Goal: Transaction & Acquisition: Purchase product/service

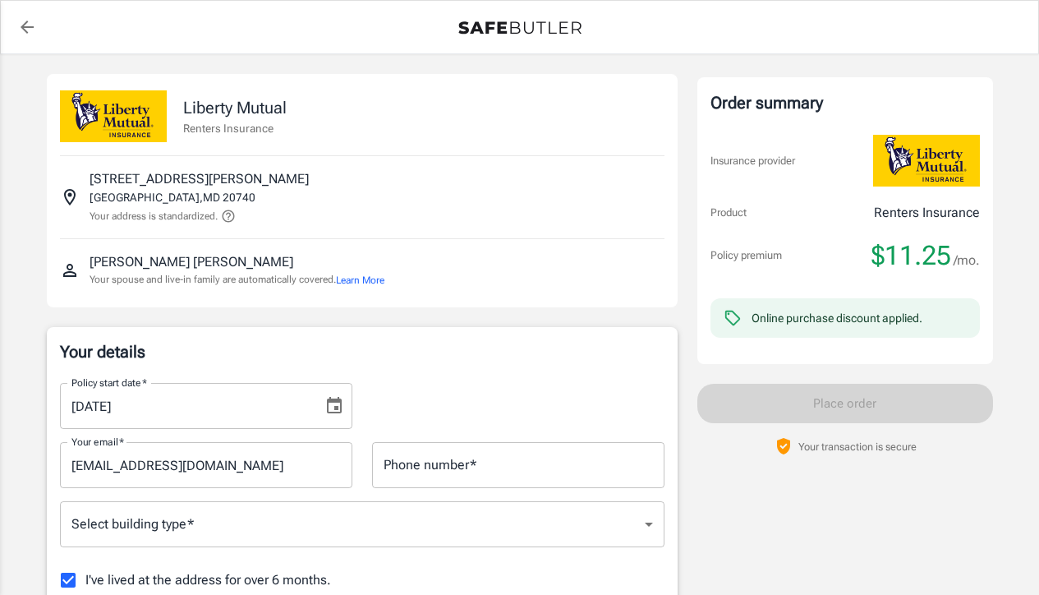
drag, startPoint x: 638, startPoint y: 118, endPoint x: 633, endPoint y: 127, distance: 10.7
click at [637, 120] on div "Liberty Mutual Renters Insurance" at bounding box center [362, 108] width 605 height 68
click at [337, 403] on icon "Choose date, selected date is Aug 15, 2025" at bounding box center [335, 406] width 20 height 20
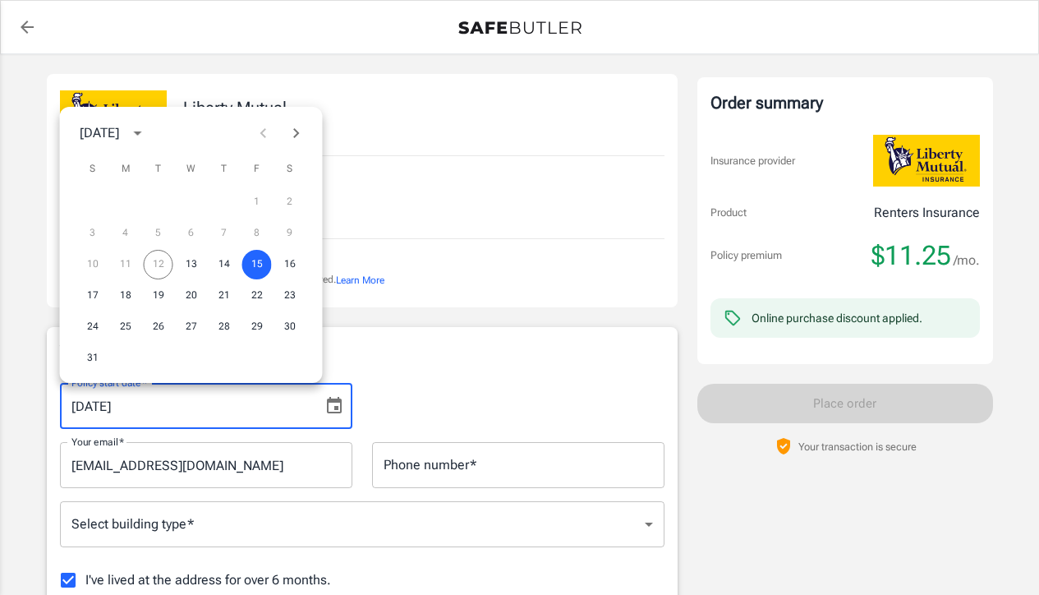
click at [297, 135] on icon "Next month" at bounding box center [296, 133] width 6 height 10
click at [126, 201] on button "1" at bounding box center [126, 202] width 30 height 30
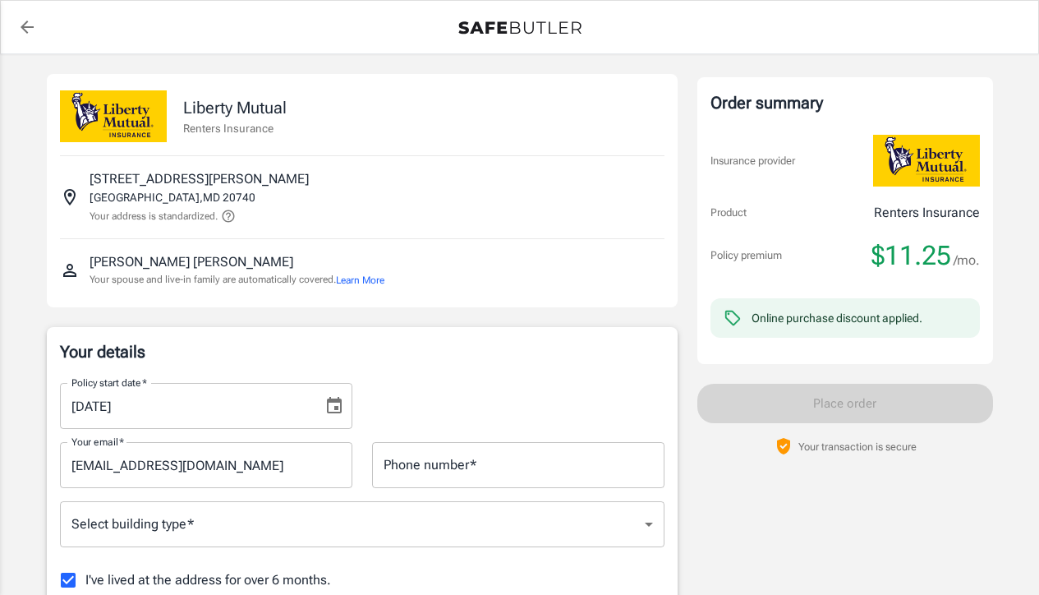
type input "[DATE]"
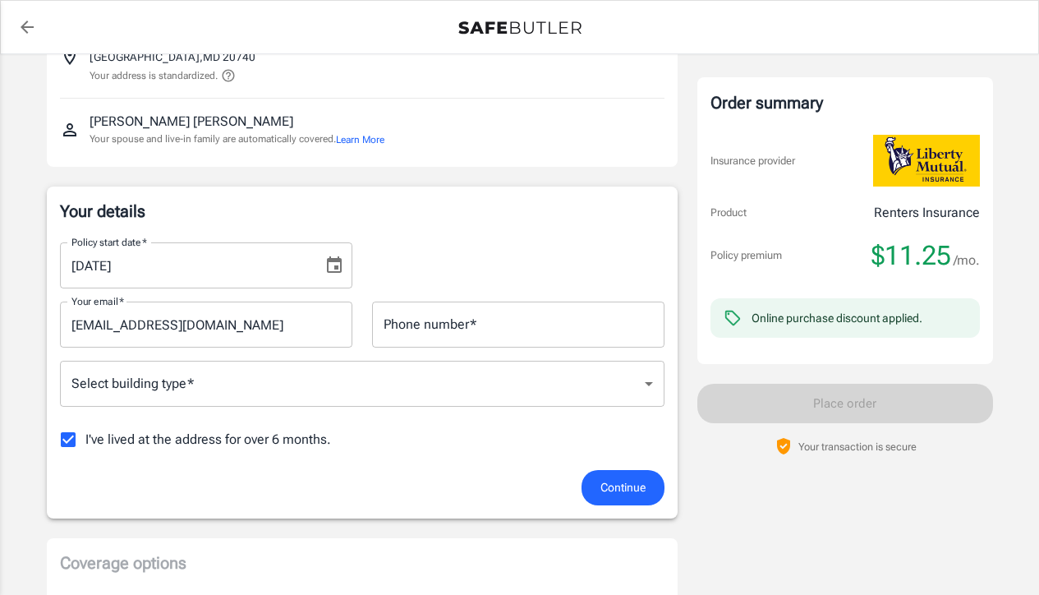
scroll to position [141, 0]
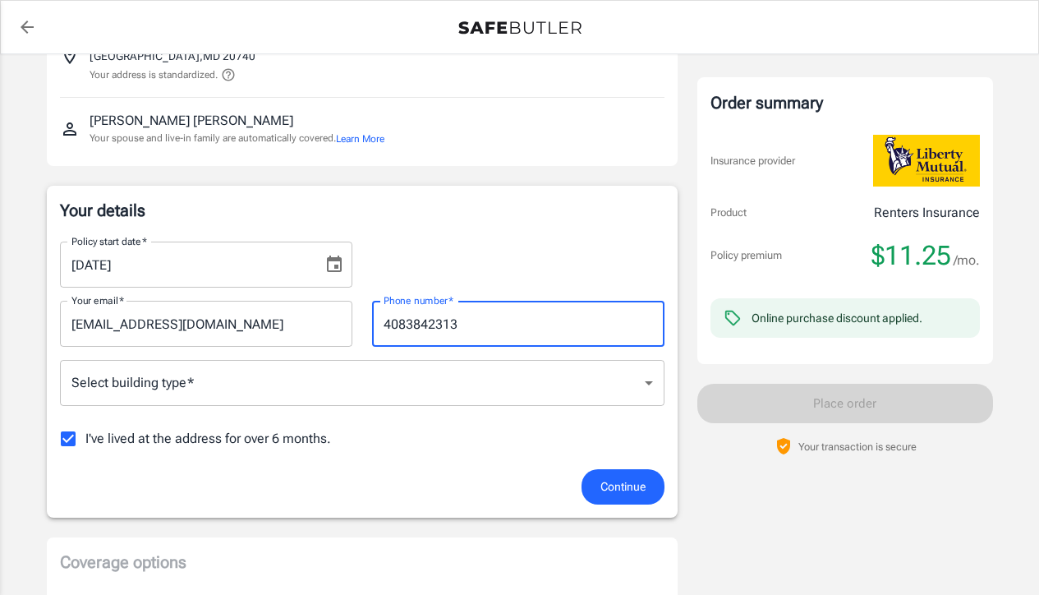
type input "4083842313"
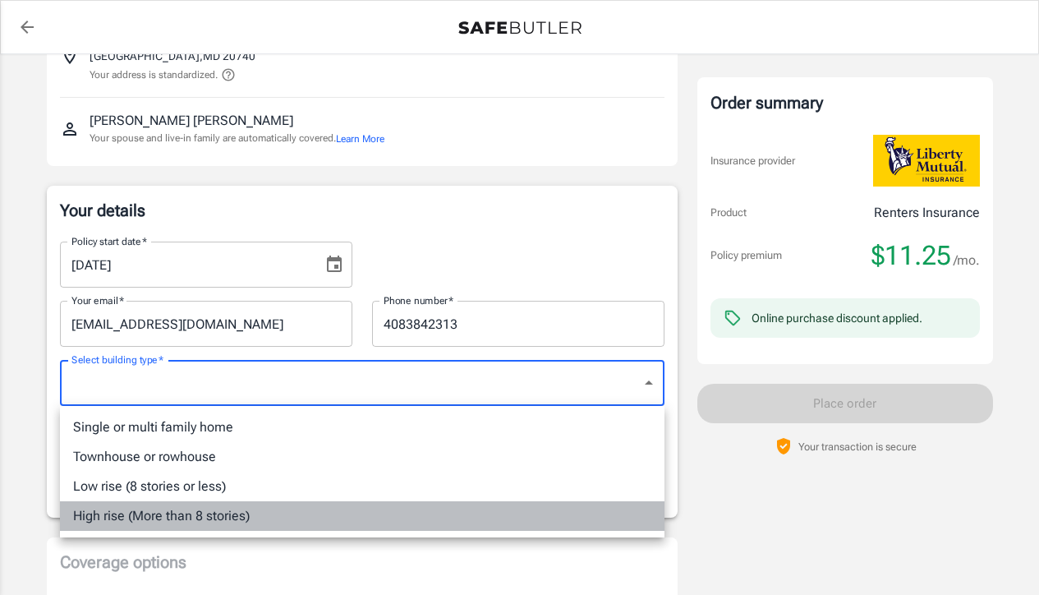
click at [118, 514] on li "High rise (More than 8 stories)" at bounding box center [362, 516] width 605 height 30
type input "highrise"
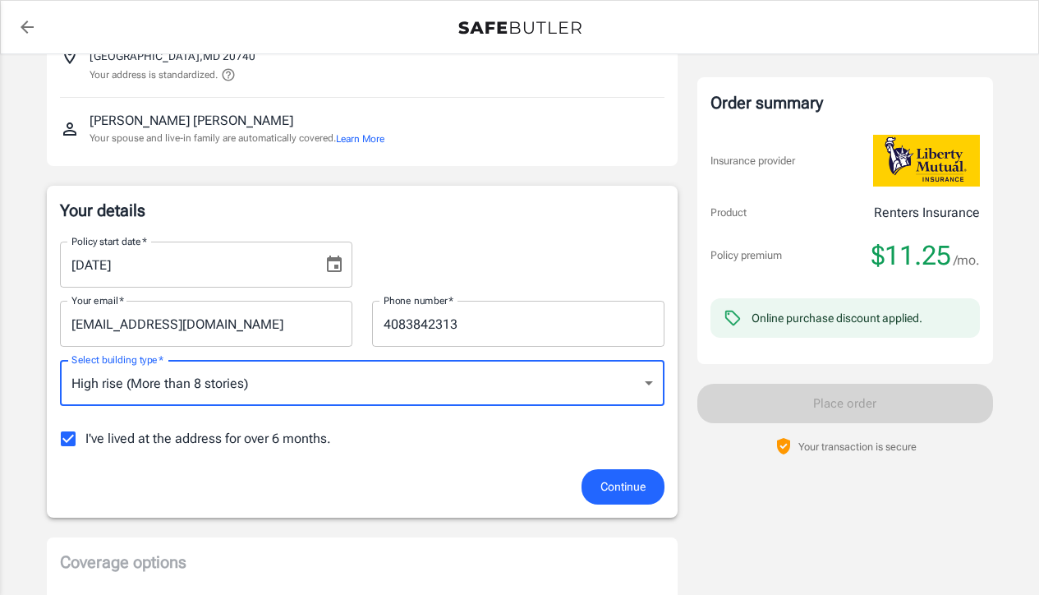
click at [66, 437] on input "I've lived at the address for over 6 months." at bounding box center [68, 439] width 35 height 35
checkbox input "false"
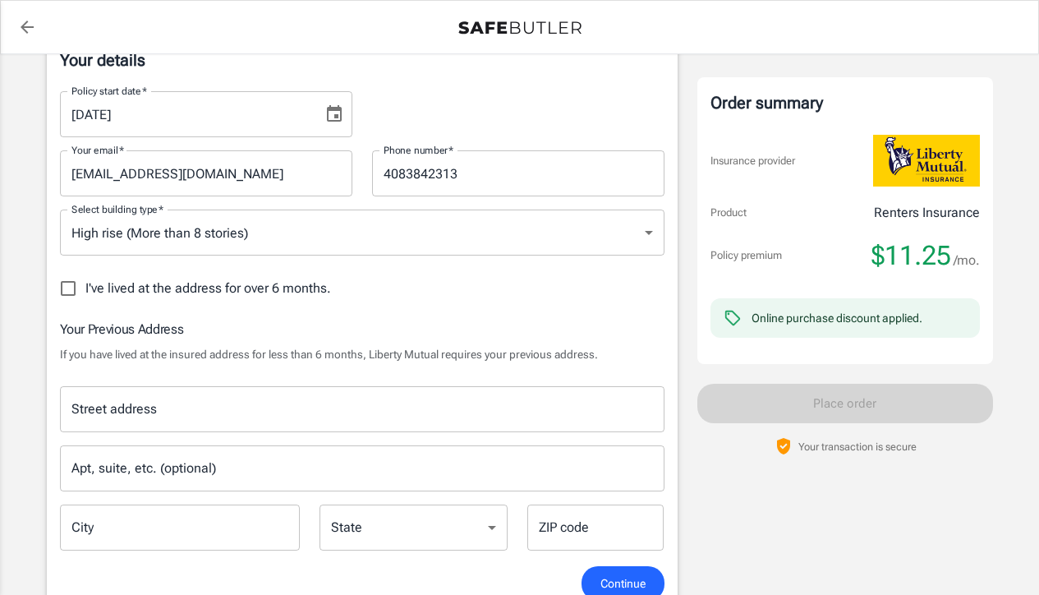
scroll to position [297, 0]
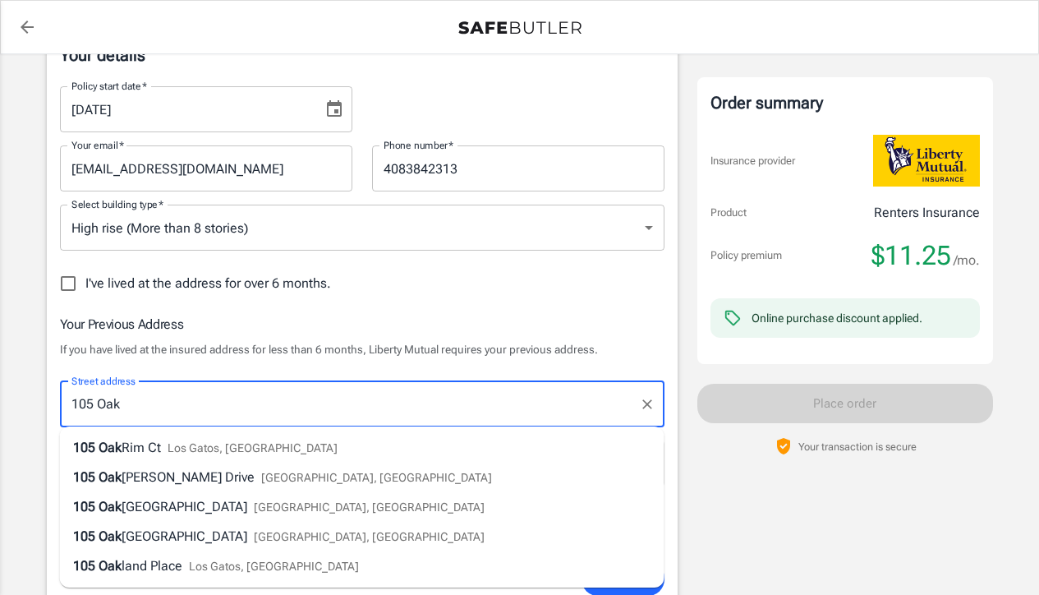
drag, startPoint x: 173, startPoint y: 408, endPoint x: 74, endPoint y: 400, distance: 99.0
click at [74, 400] on input "105 Oak" at bounding box center [349, 404] width 565 height 31
click at [122, 449] on span "Rim Ct" at bounding box center [141, 448] width 39 height 16
type input "[STREET_ADDRESS]"
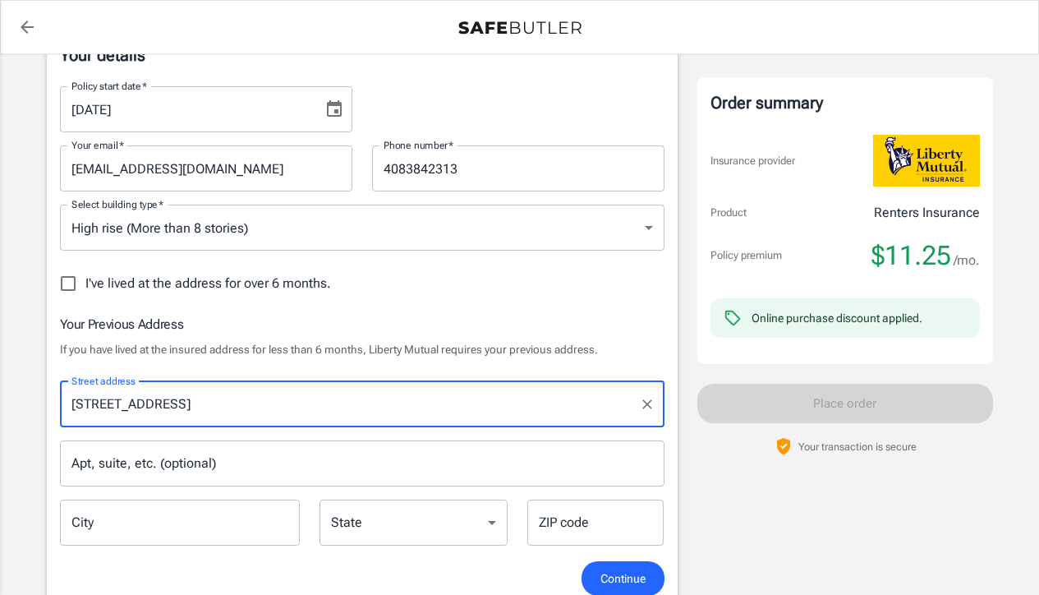
type input "Los Gatos"
select select "CA"
type input "95032"
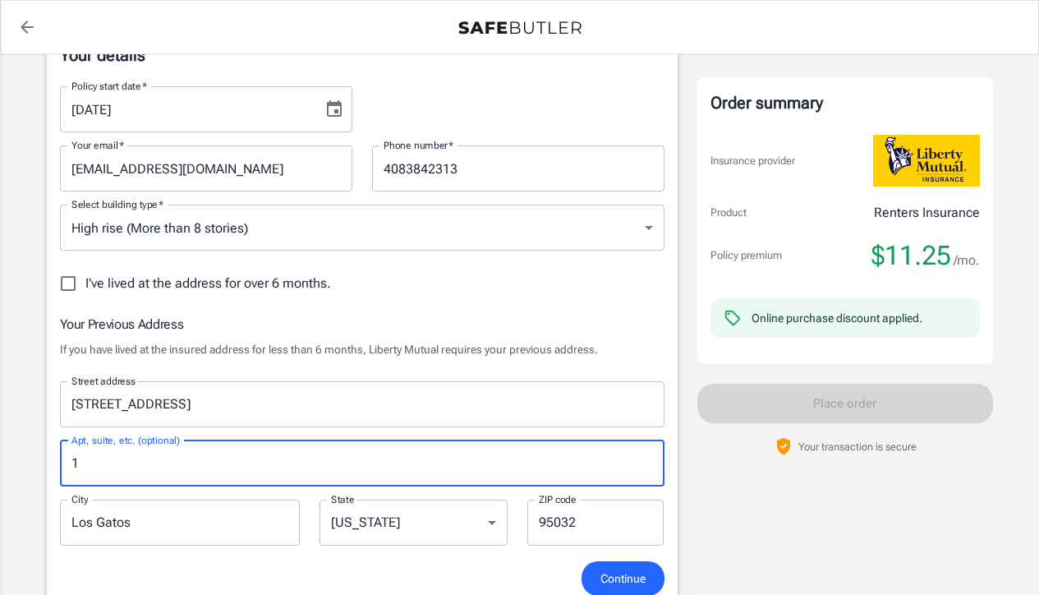
type input "1"
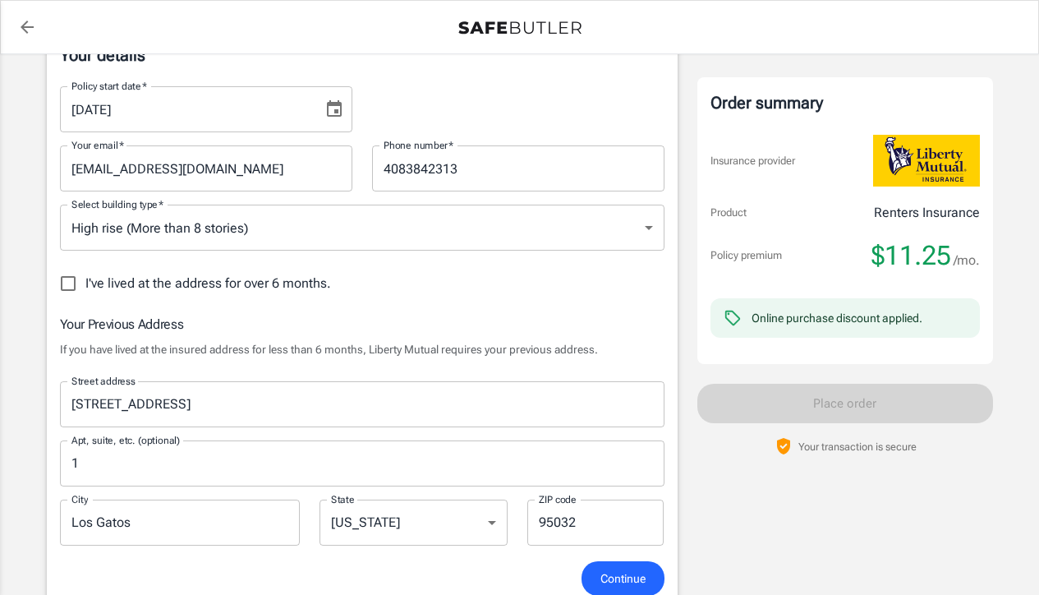
click at [196, 575] on div "Continue" at bounding box center [362, 578] width 625 height 35
click at [629, 578] on span "Continue" at bounding box center [623, 579] width 45 height 21
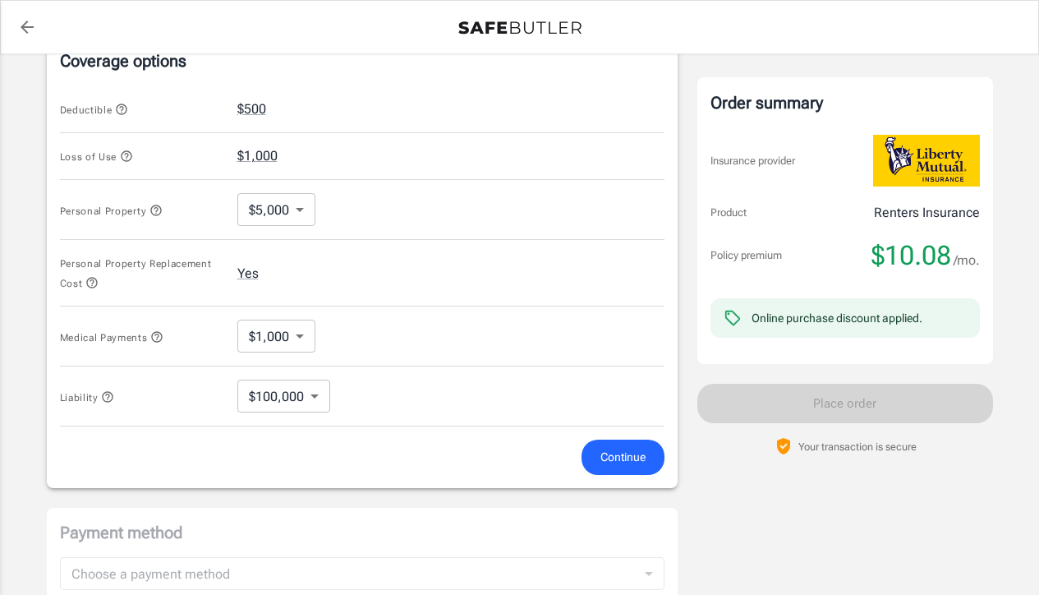
scroll to position [741, 0]
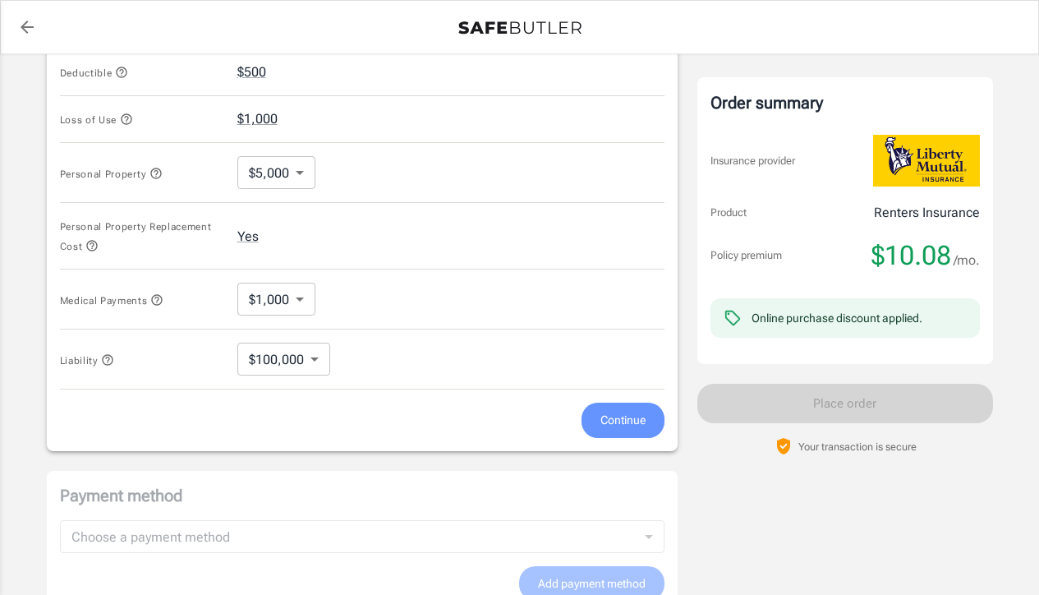
click at [608, 420] on span "Continue" at bounding box center [623, 420] width 45 height 21
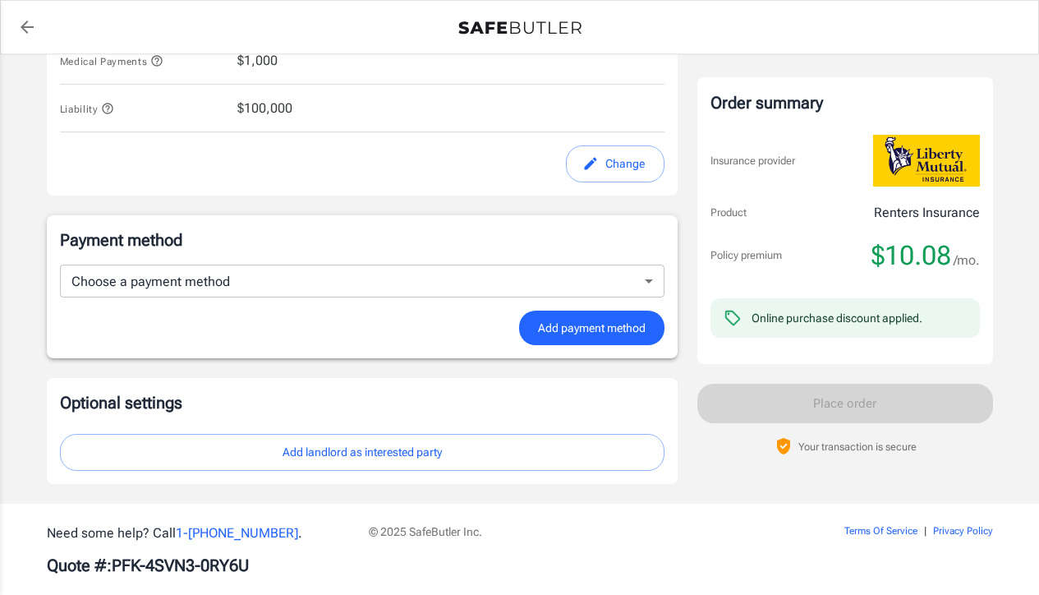
scroll to position [962, 0]
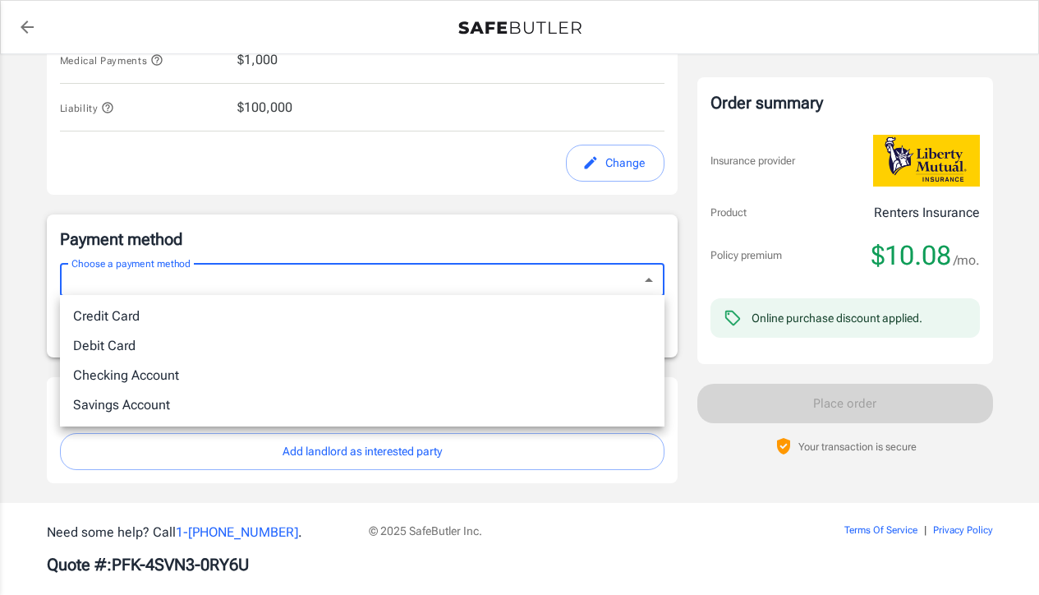
click at [195, 373] on li "Checking Account" at bounding box center [362, 376] width 605 height 30
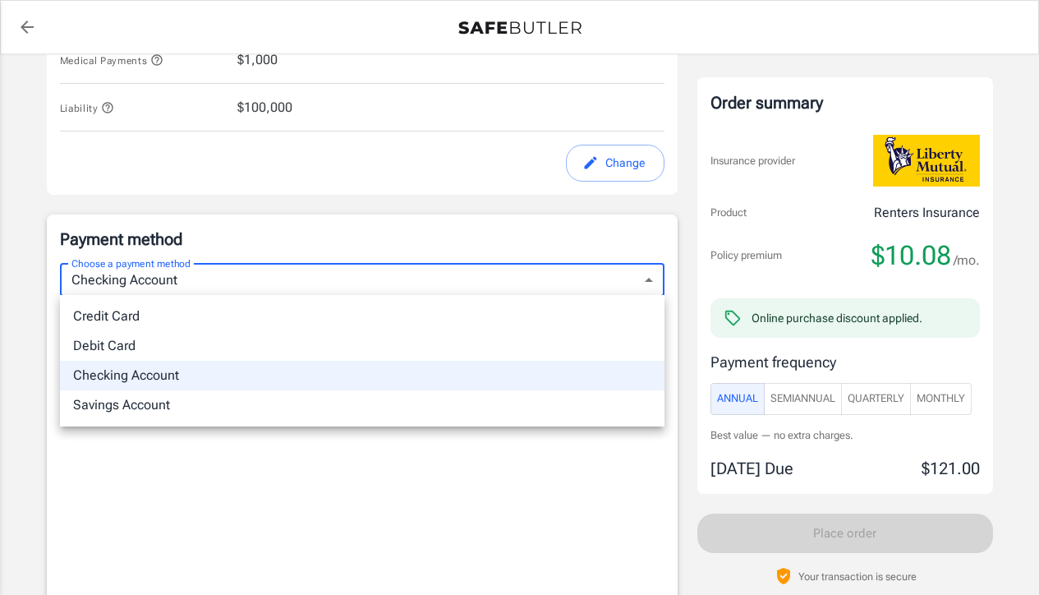
click at [293, 279] on body "Policy premium $ 10.08 /mo Liberty Mutual Renters Insurance [STREET_ADDRESS][PE…" at bounding box center [519, 64] width 1039 height 2053
click at [123, 318] on li "Credit Card" at bounding box center [362, 317] width 605 height 30
type input "credit"
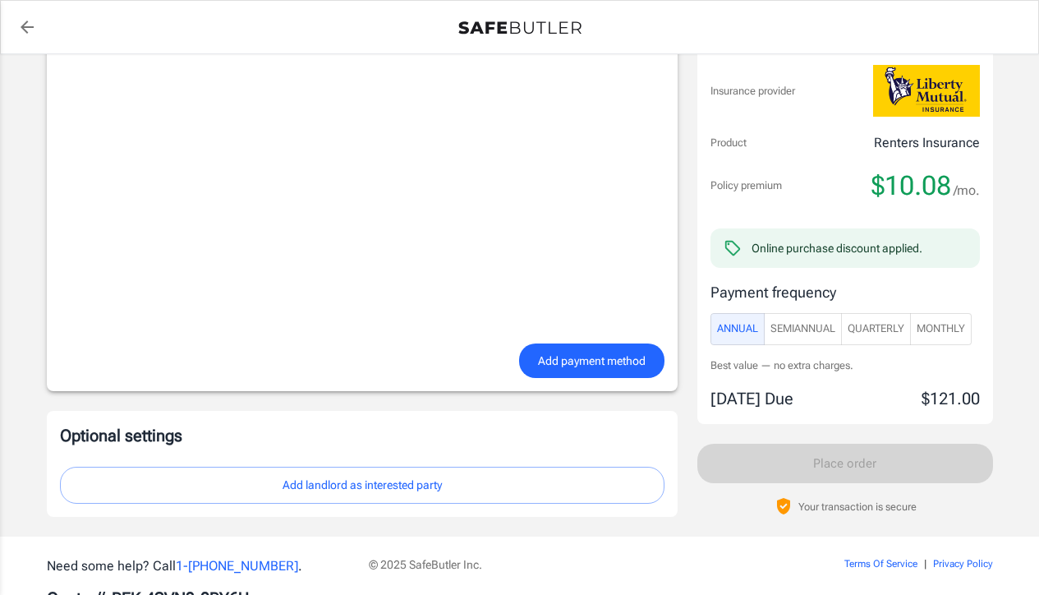
scroll to position [1353, 0]
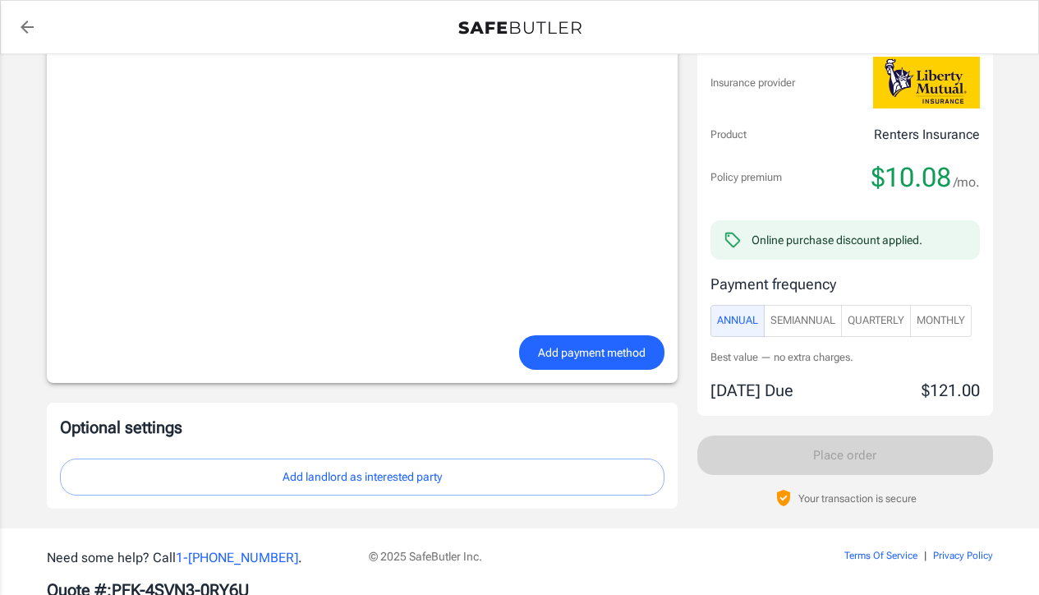
click at [584, 351] on span "Add payment method" at bounding box center [592, 353] width 108 height 21
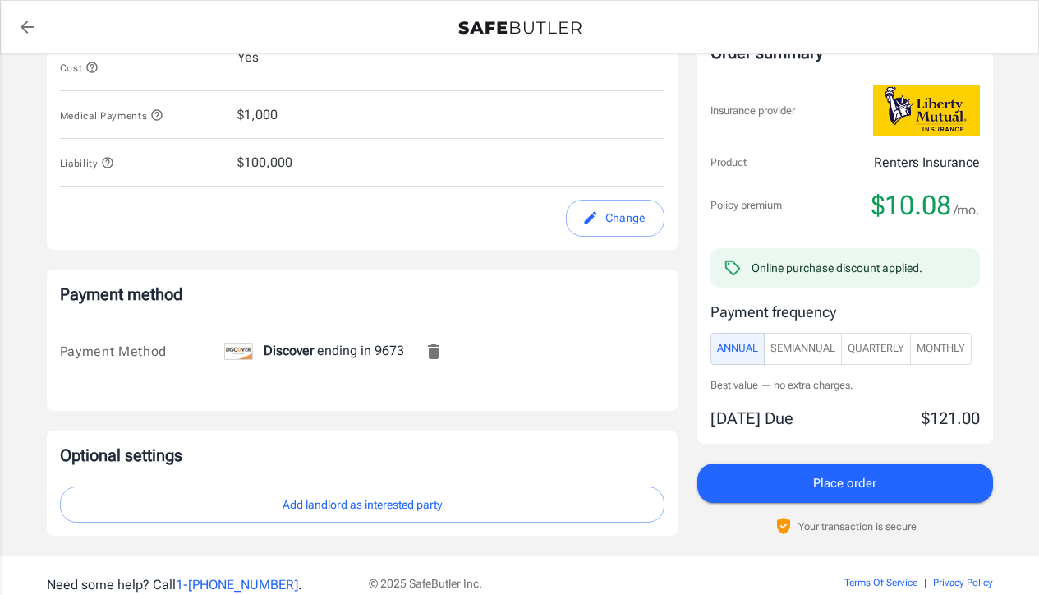
scroll to position [915, 0]
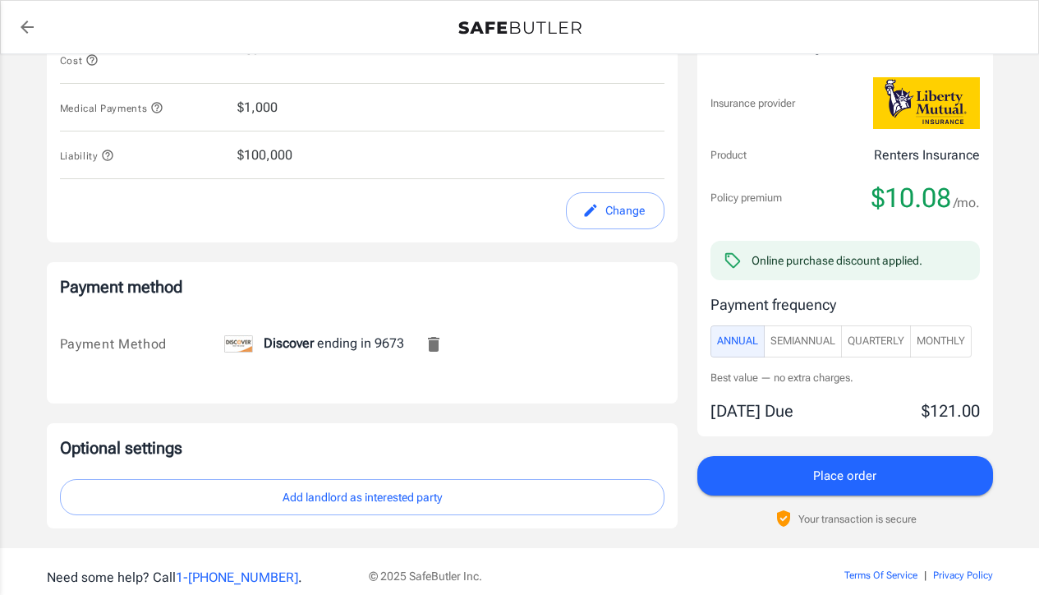
click at [938, 335] on span "Monthly" at bounding box center [941, 341] width 48 height 19
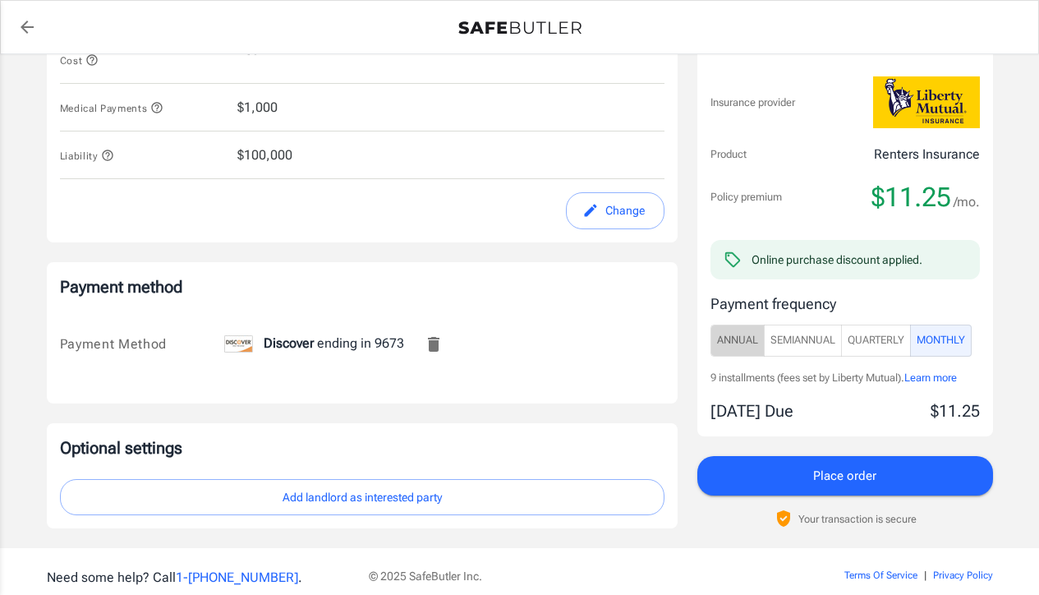
click at [735, 339] on span "Annual" at bounding box center [737, 340] width 41 height 19
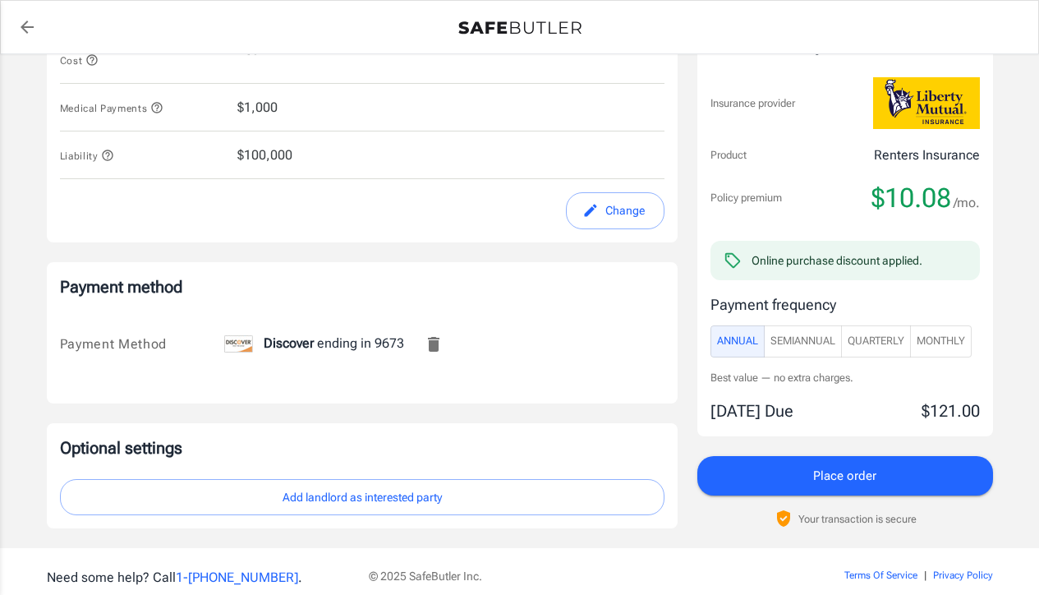
click at [803, 343] on span "SemiAnnual" at bounding box center [803, 341] width 65 height 19
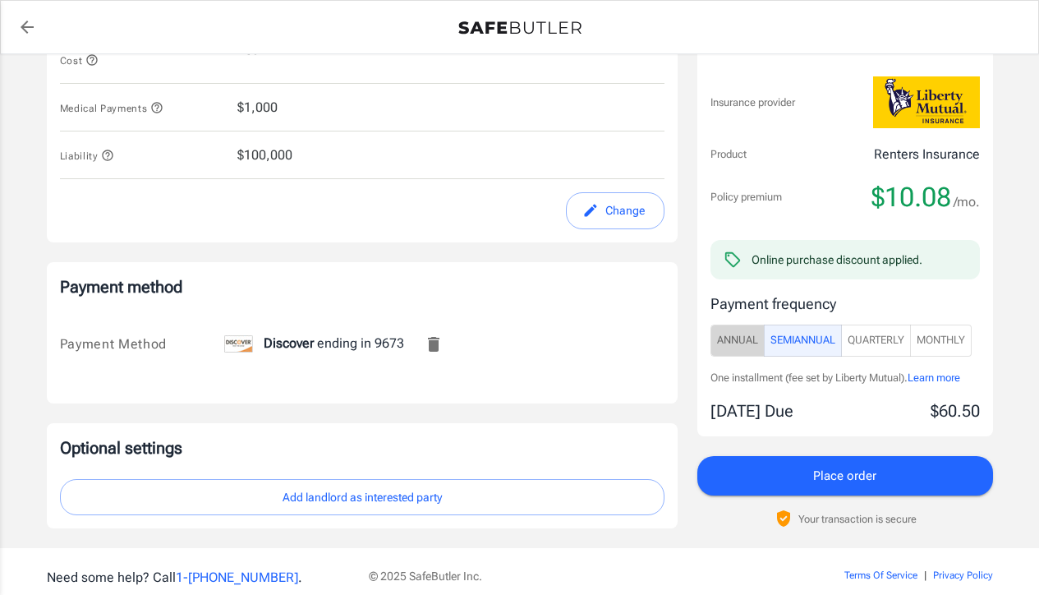
click at [734, 339] on span "Annual" at bounding box center [737, 340] width 41 height 19
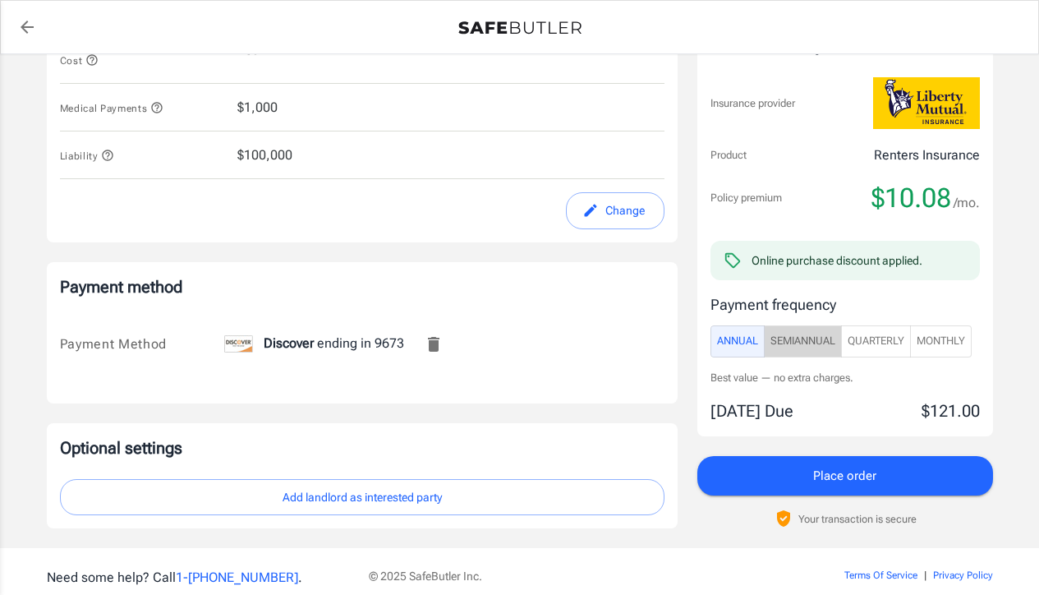
click at [799, 339] on span "SemiAnnual" at bounding box center [803, 341] width 65 height 19
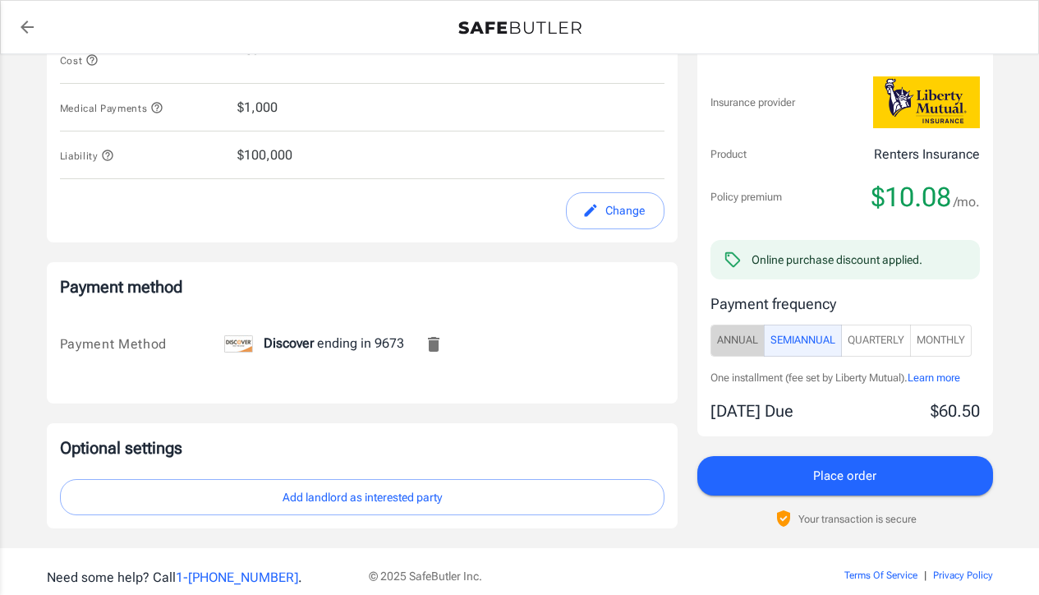
click at [734, 339] on span "Annual" at bounding box center [737, 340] width 41 height 19
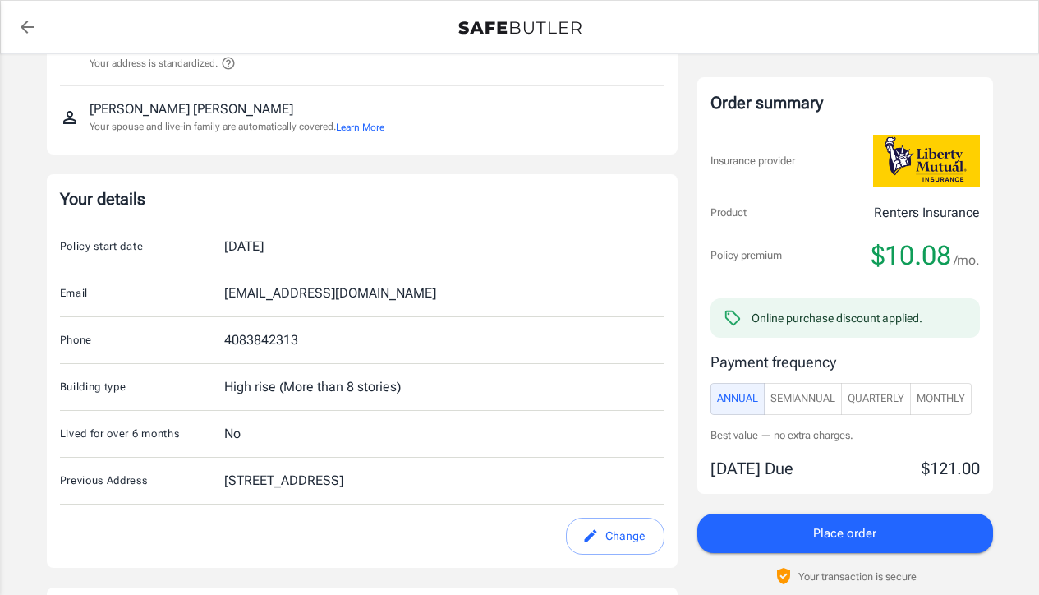
scroll to position [156, 0]
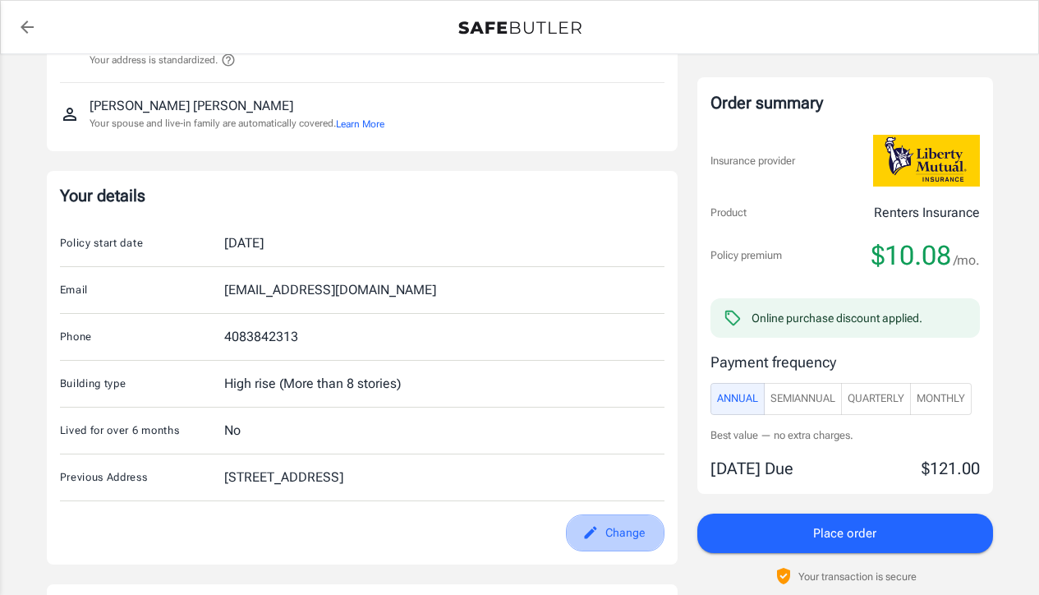
click at [611, 532] on button "Change" at bounding box center [615, 532] width 99 height 37
select select "CA"
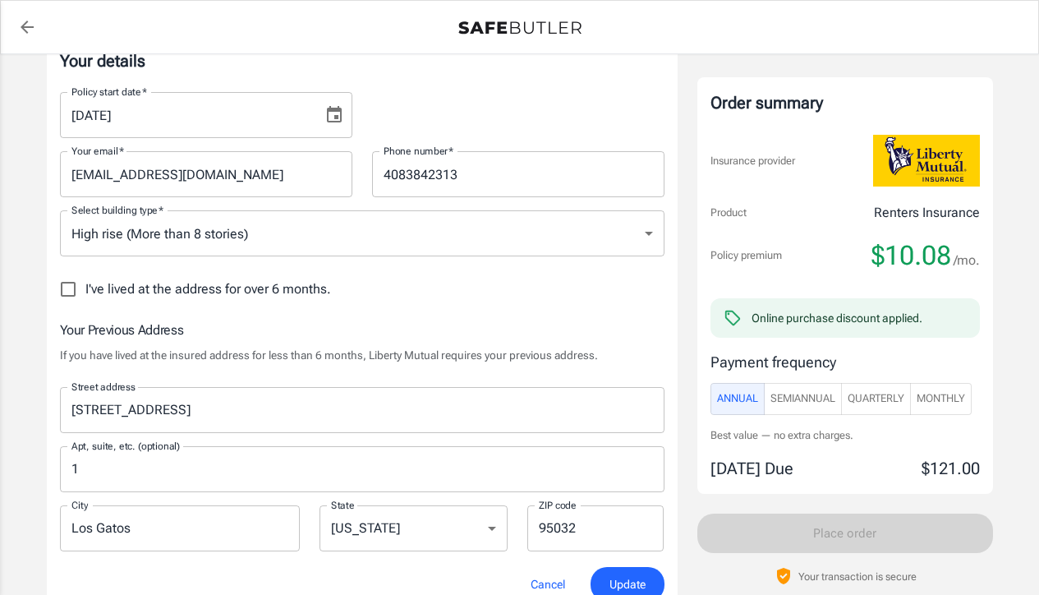
scroll to position [272, 0]
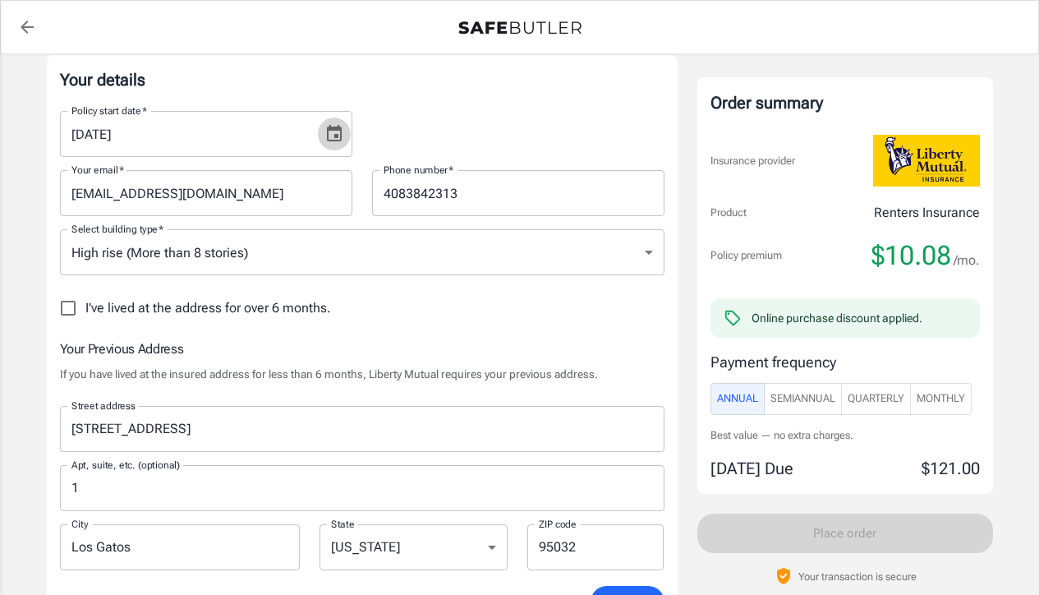
click at [330, 139] on icon "Choose date, selected date is Sep 1, 2025" at bounding box center [335, 134] width 20 height 20
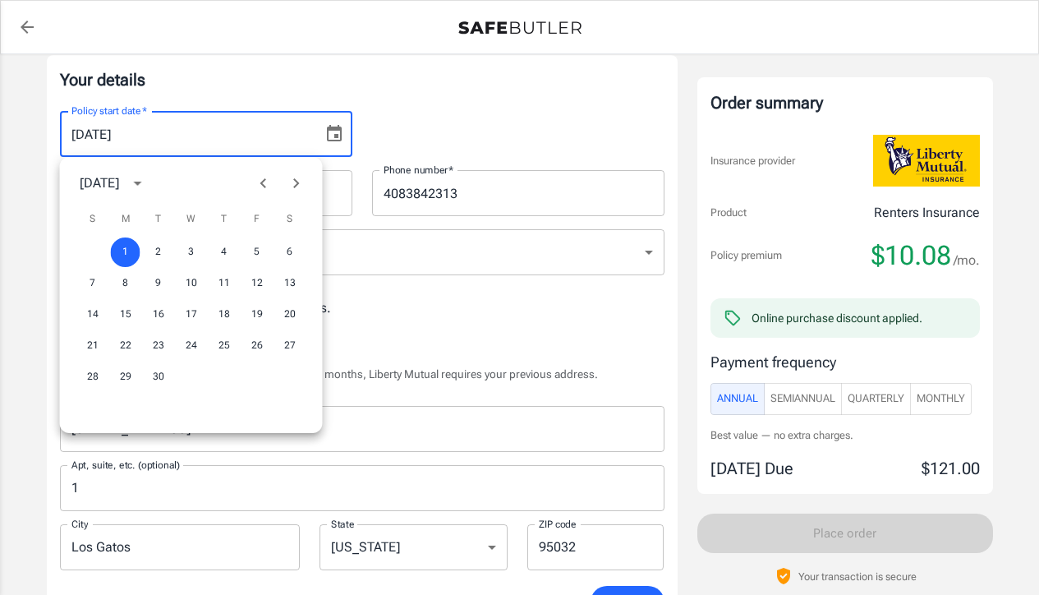
click at [263, 178] on icon "Previous month" at bounding box center [264, 183] width 20 height 20
click at [96, 407] on button "31" at bounding box center [93, 409] width 30 height 30
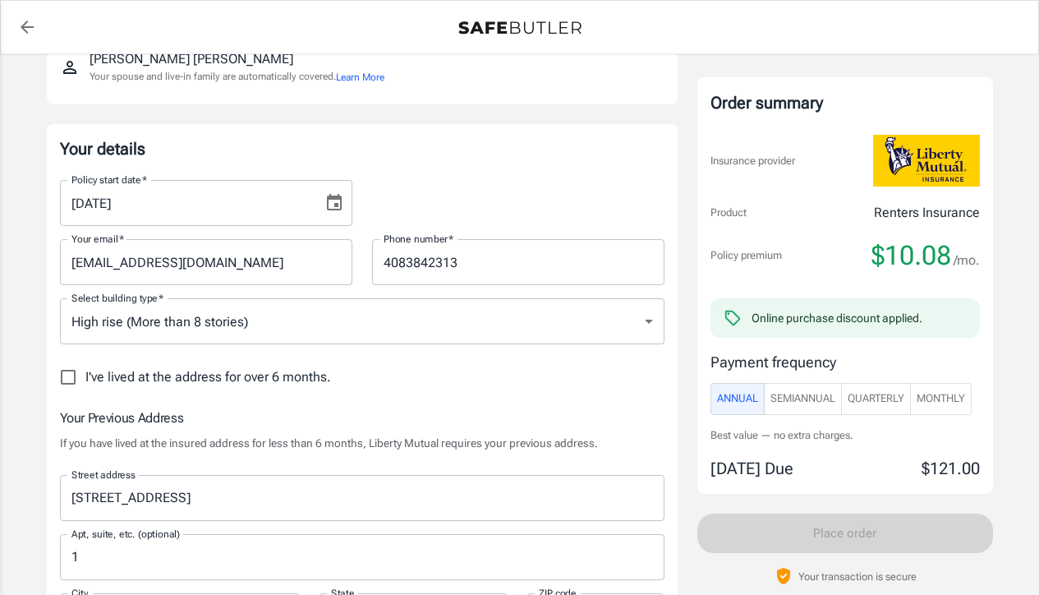
scroll to position [203, 0]
click at [790, 394] on span "SemiAnnual" at bounding box center [803, 399] width 65 height 19
click at [735, 398] on span "Annual" at bounding box center [737, 399] width 41 height 19
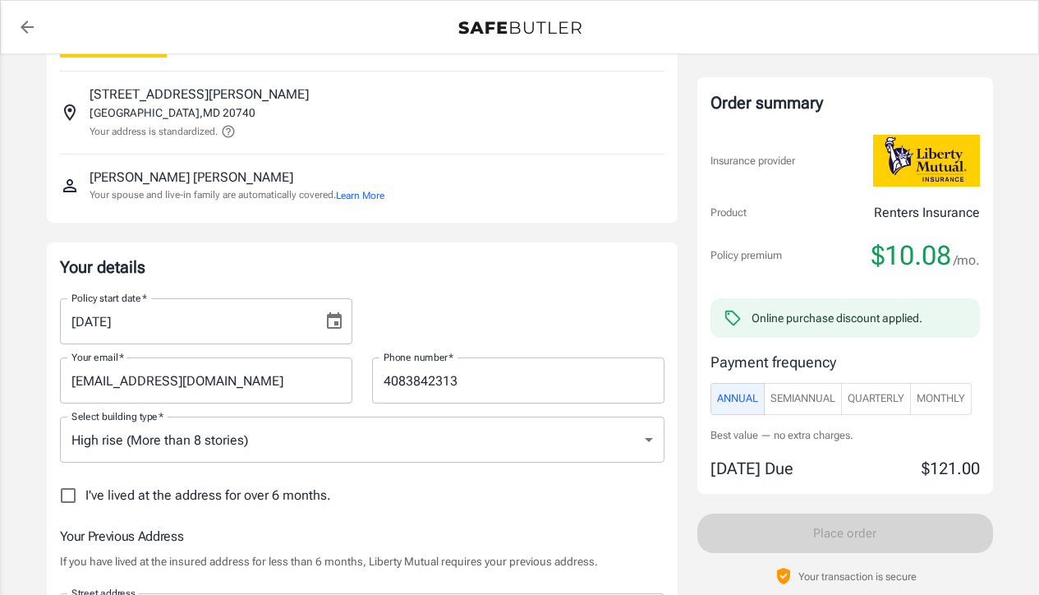
scroll to position [85, 0]
click at [332, 320] on icon "Choose date, selected date is Aug 31, 2025" at bounding box center [335, 321] width 20 height 20
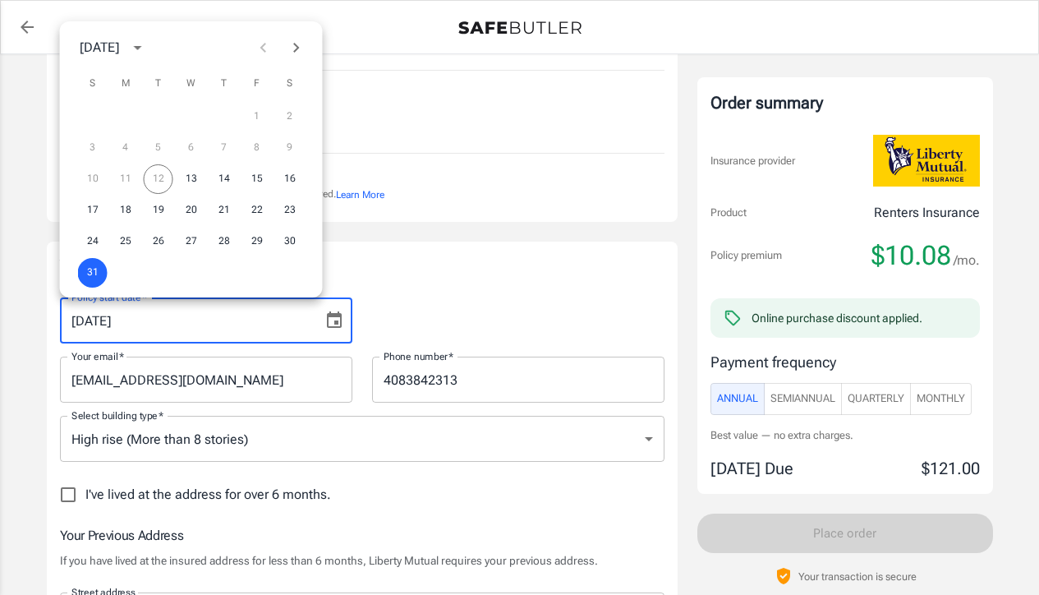
click at [431, 294] on div "Policy start date   * [DATE] Policy start date   *" at bounding box center [362, 313] width 625 height 59
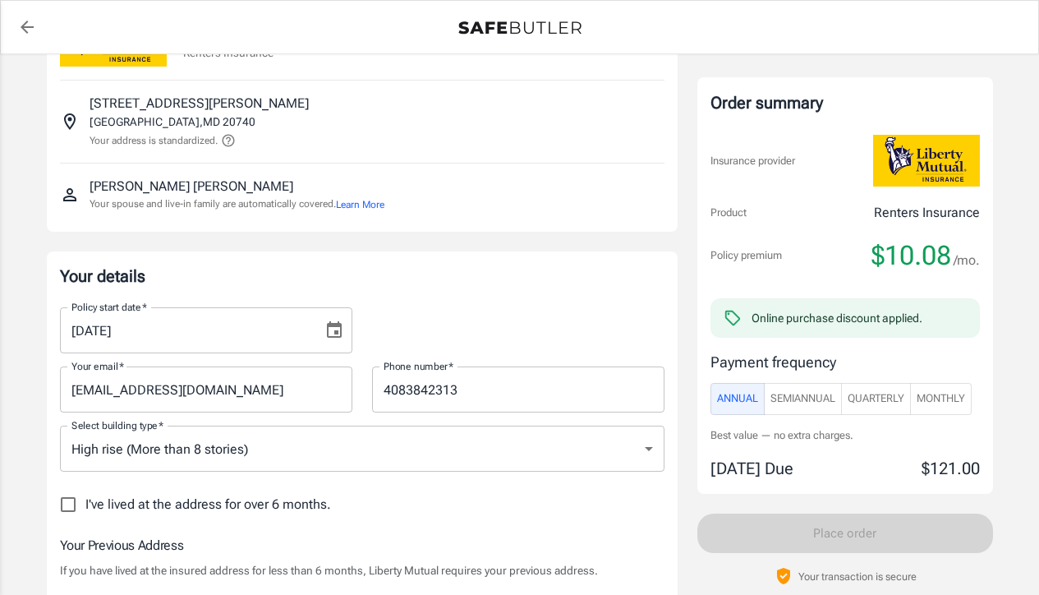
scroll to position [61, 0]
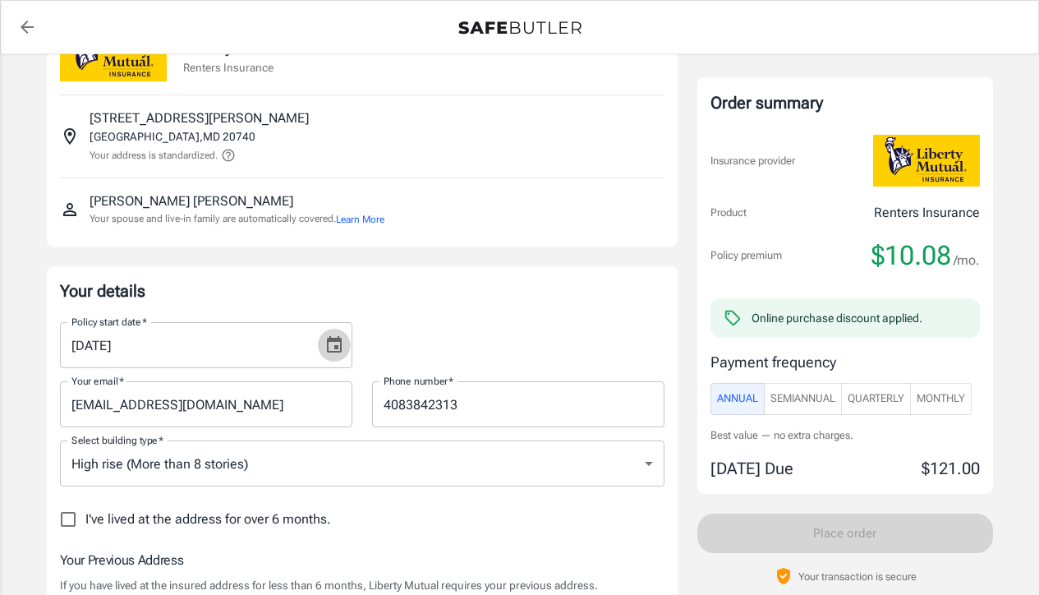
click at [330, 346] on icon "Choose date, selected date is Aug 31, 2025" at bounding box center [335, 345] width 20 height 20
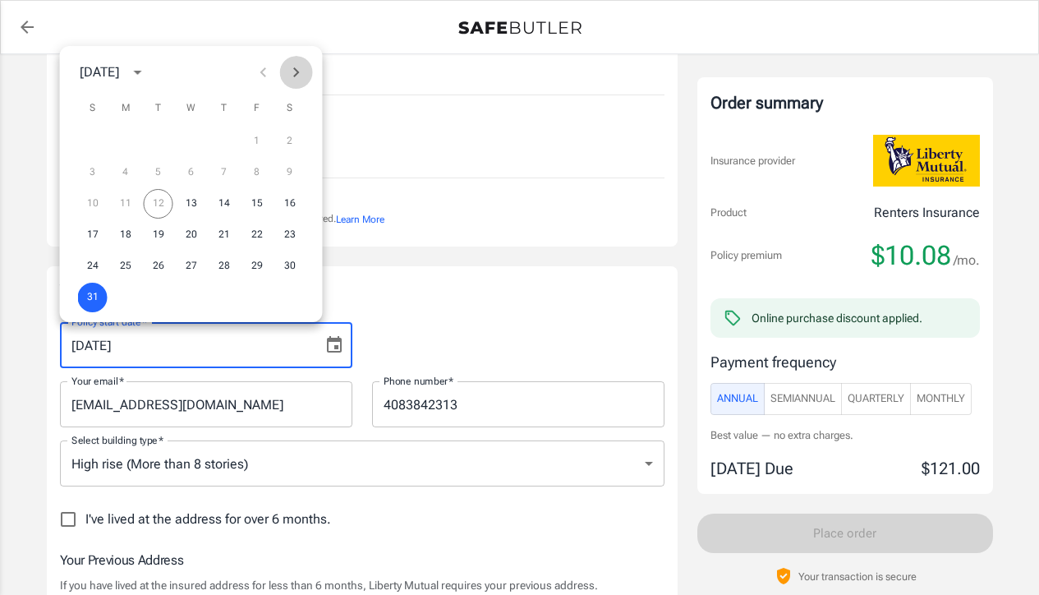
click at [296, 71] on icon "Next month" at bounding box center [296, 72] width 6 height 10
click at [127, 140] on button "1" at bounding box center [126, 142] width 30 height 30
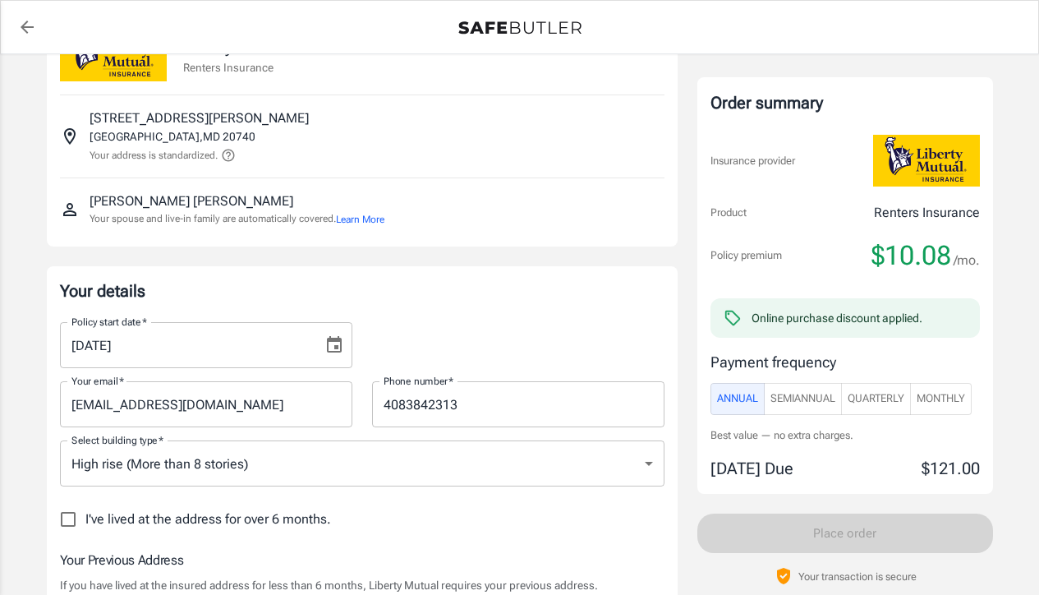
type input "[DATE]"
click at [530, 325] on div "Policy start date   * [DATE] Policy start date   *" at bounding box center [362, 338] width 625 height 59
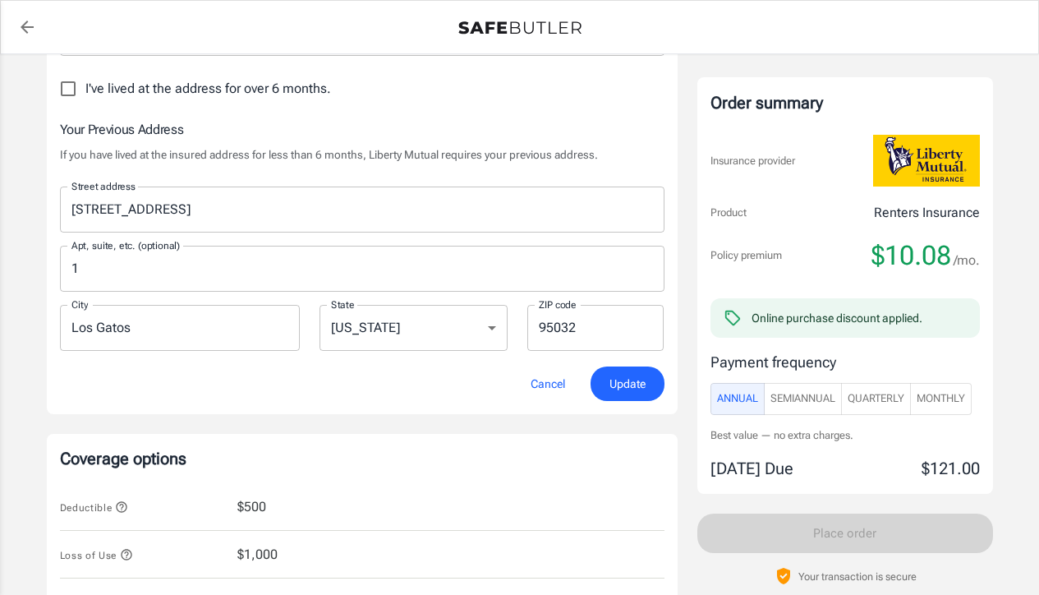
scroll to position [503, 0]
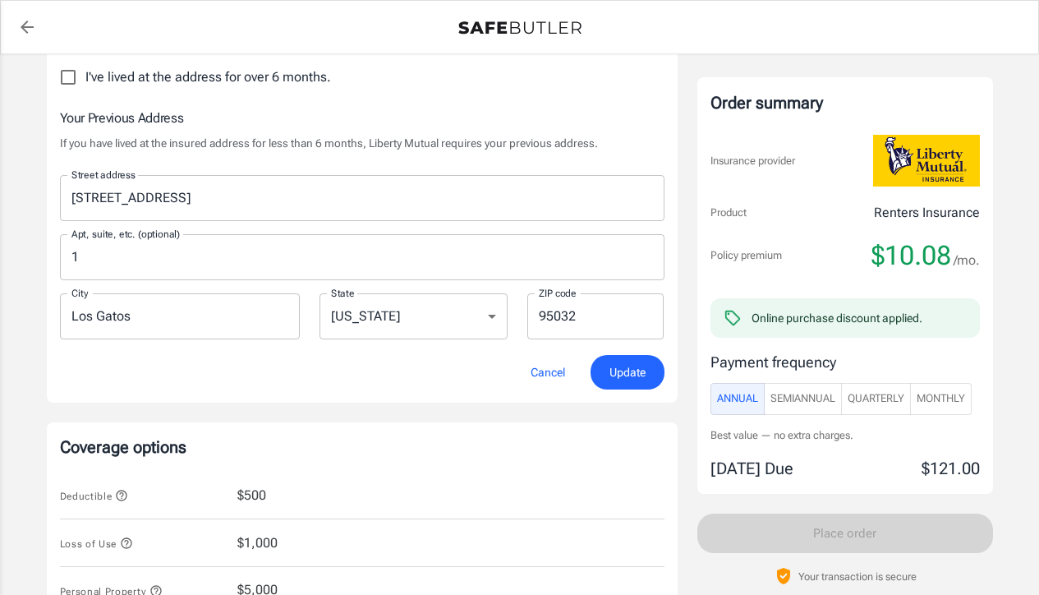
click at [632, 376] on span "Update" at bounding box center [628, 372] width 36 height 21
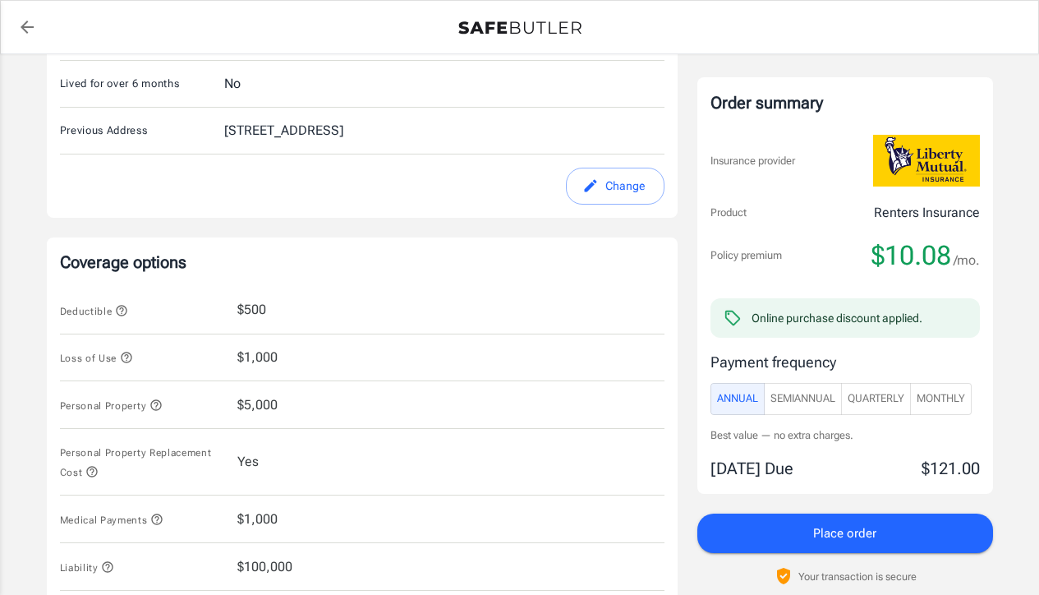
click at [878, 397] on span "Quarterly" at bounding box center [876, 399] width 57 height 19
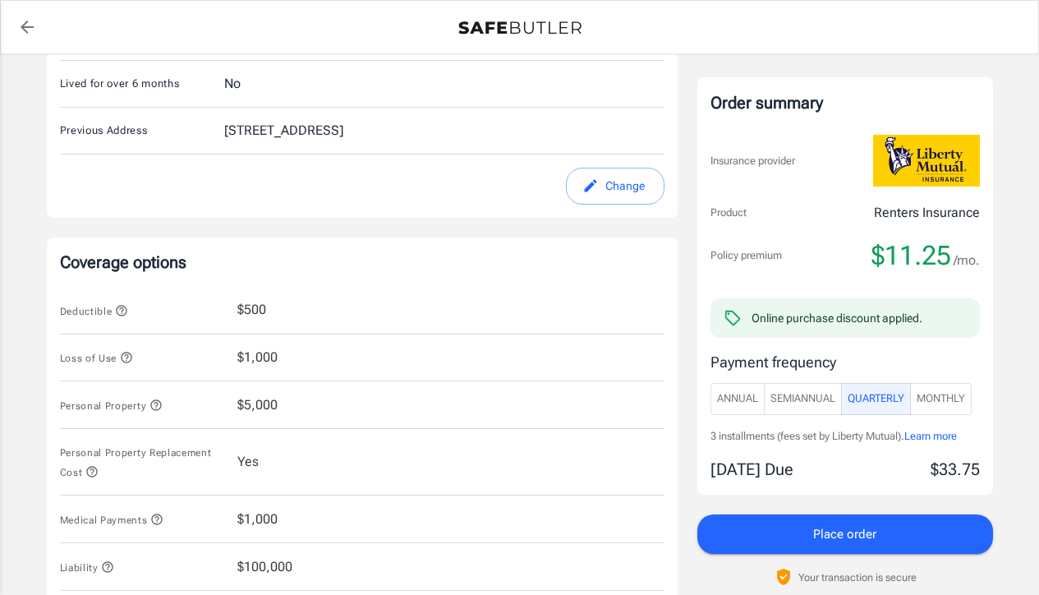
click at [816, 399] on span "SemiAnnual" at bounding box center [803, 399] width 65 height 19
click at [843, 534] on span "Place order" at bounding box center [845, 533] width 63 height 21
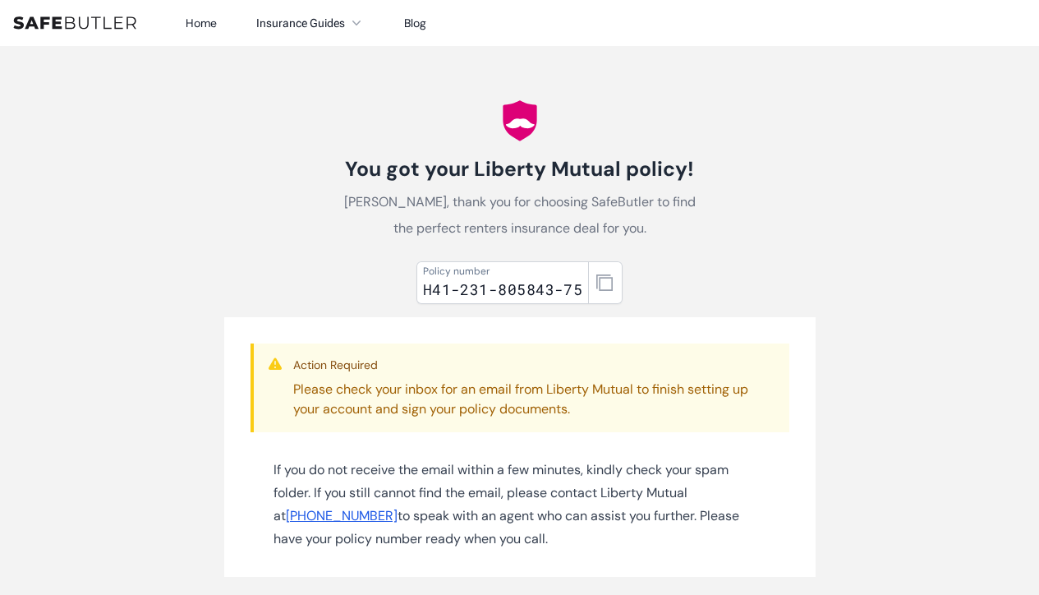
click at [496, 295] on div "H41-231-805843-75" at bounding box center [503, 289] width 160 height 23
click at [599, 280] on icon "button" at bounding box center [605, 282] width 16 height 16
copy div "H41-231-805843-75"
